Goal: Task Accomplishment & Management: Manage account settings

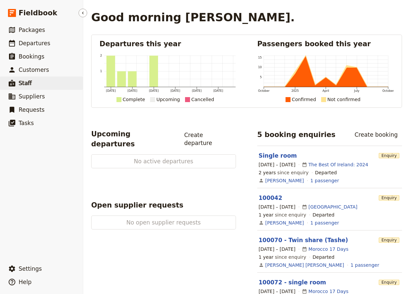
click at [30, 82] on link "​ Staff" at bounding box center [41, 83] width 83 height 13
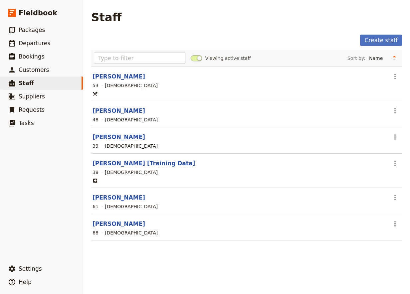
click at [110, 197] on link "[PERSON_NAME]" at bounding box center [119, 197] width 53 height 7
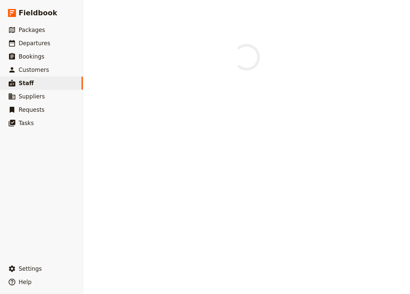
select select "[DEMOGRAPHIC_DATA]"
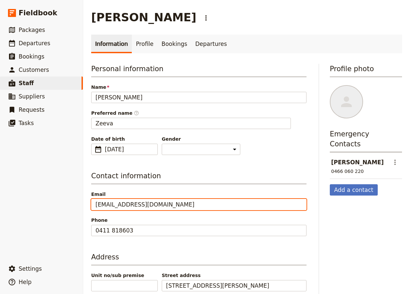
click at [126, 206] on input "[EMAIL_ADDRESS][DOMAIN_NAME]" at bounding box center [198, 204] width 215 height 11
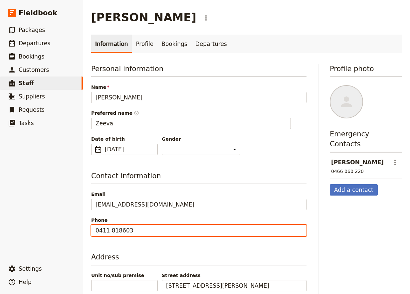
drag, startPoint x: 132, startPoint y: 232, endPoint x: 94, endPoint y: 233, distance: 38.6
click at [94, 233] on input "0411 818603" at bounding box center [198, 230] width 215 height 11
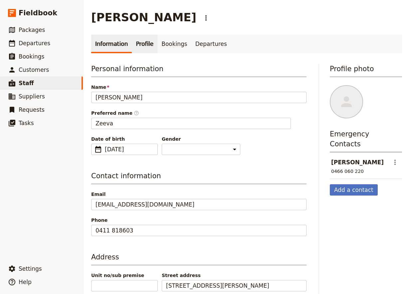
click at [148, 39] on link "Profile" at bounding box center [145, 44] width 26 height 19
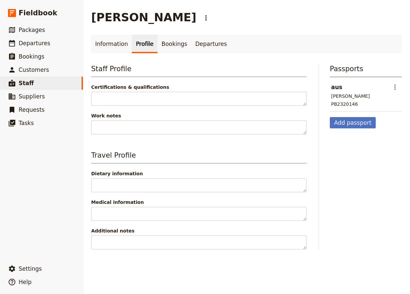
click at [343, 104] on div "PB2320146" at bounding box center [344, 104] width 27 height 7
copy div "PB2320146"
click at [118, 39] on link "Information" at bounding box center [111, 44] width 41 height 19
select select "[DEMOGRAPHIC_DATA]"
